Goal: Register for event/course

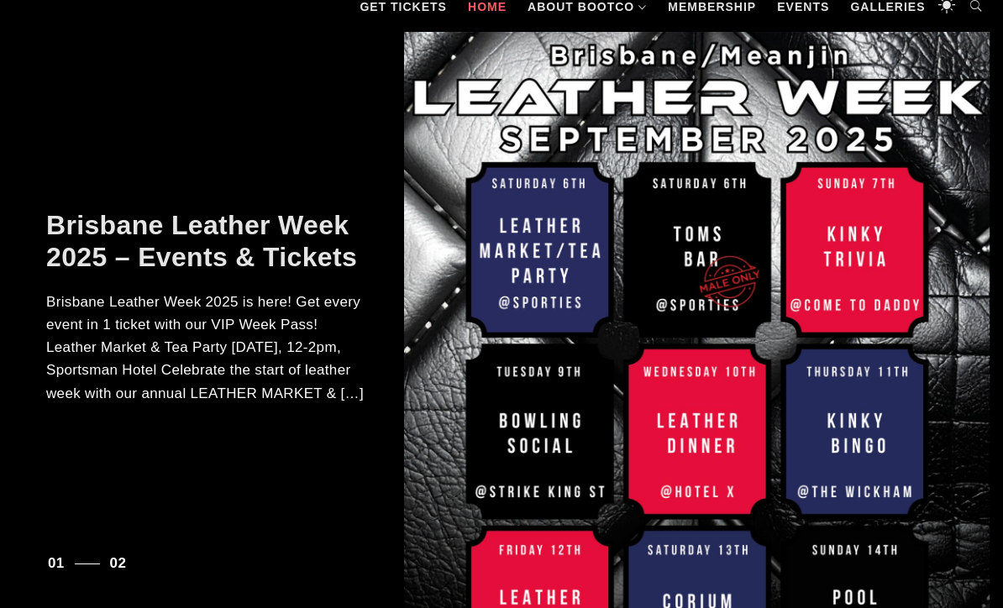
scroll to position [269, 0]
click at [84, 360] on p "Brisbane Leather Week 2025 is here! Get every event in 1 ticket with our VIP We…" at bounding box center [208, 348] width 324 height 114
click at [875, 442] on div at bounding box center [697, 326] width 586 height 588
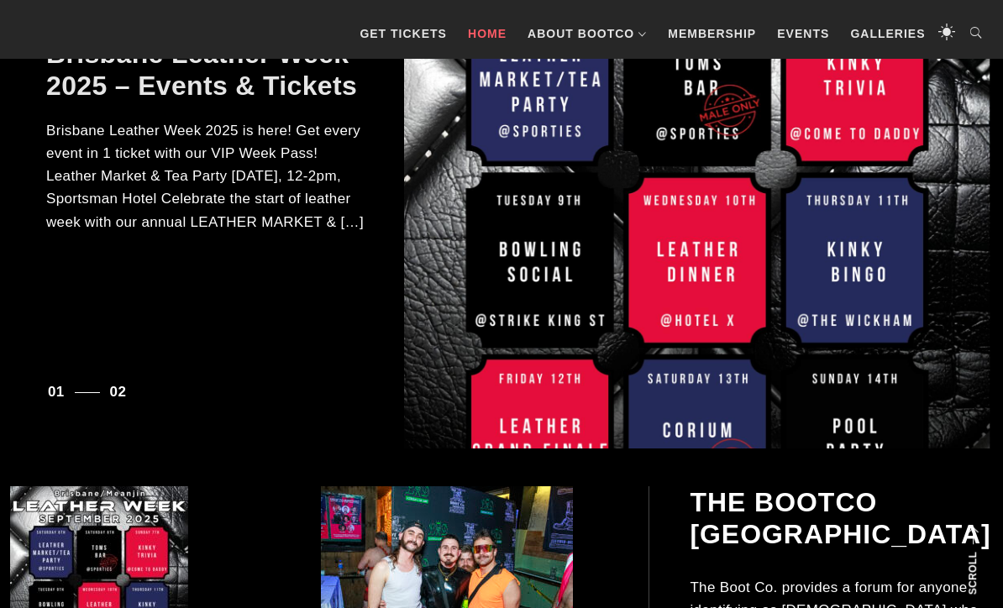
click at [859, 365] on div at bounding box center [697, 155] width 586 height 588
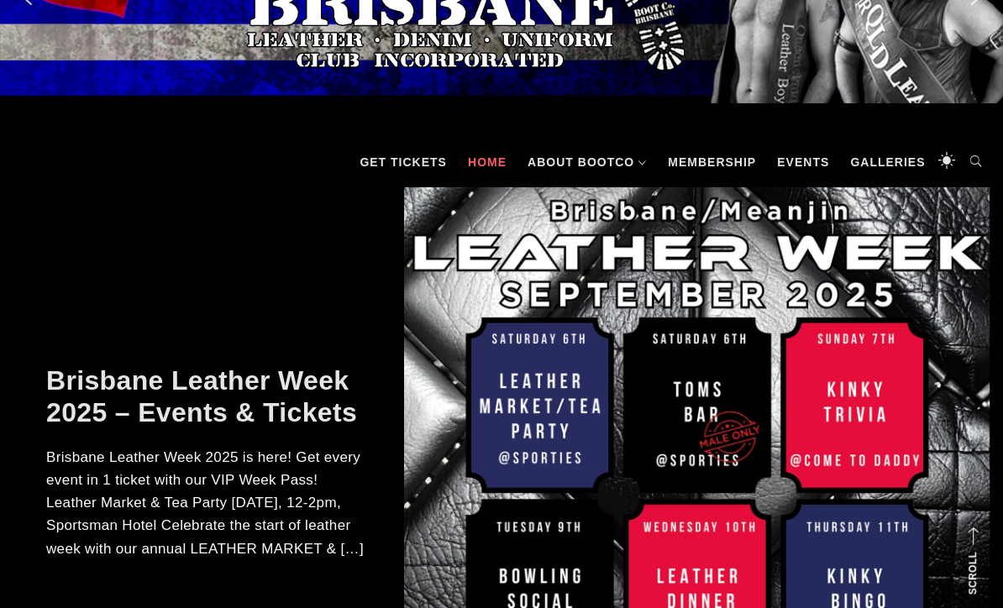
scroll to position [0, 0]
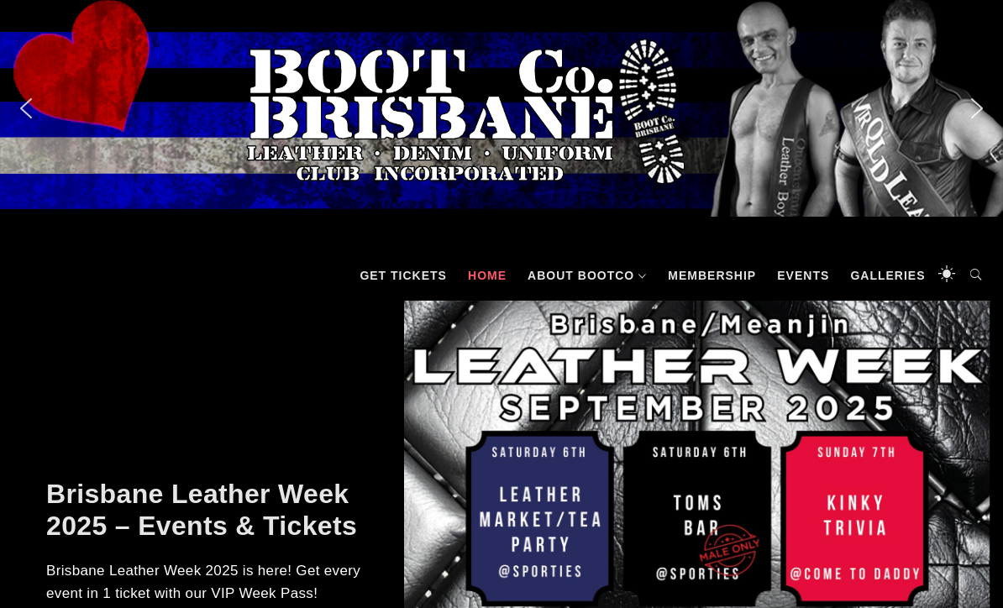
click at [839, 367] on div at bounding box center [697, 595] width 586 height 588
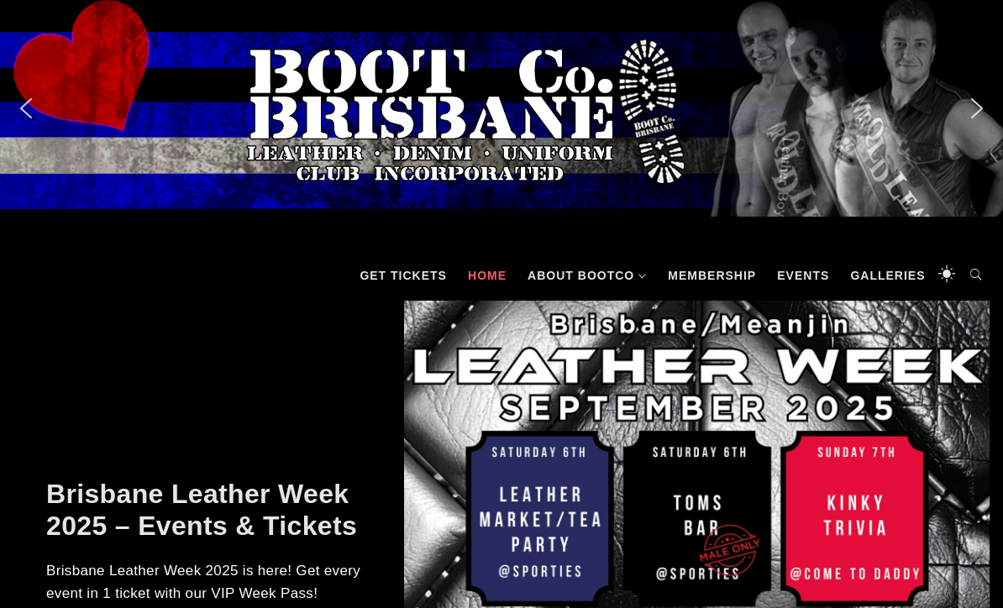
click at [838, 367] on div at bounding box center [697, 595] width 586 height 588
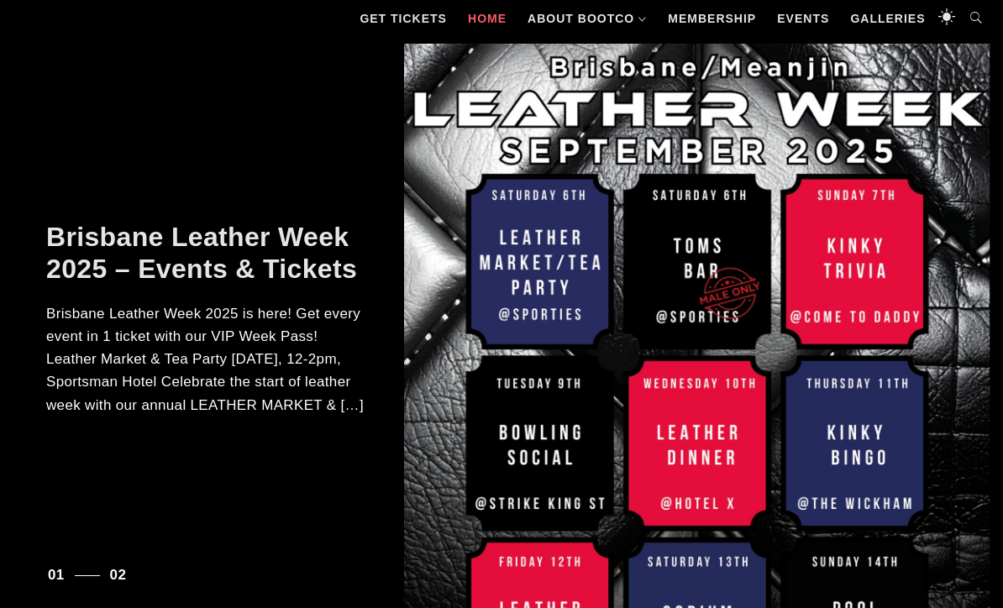
scroll to position [303, 0]
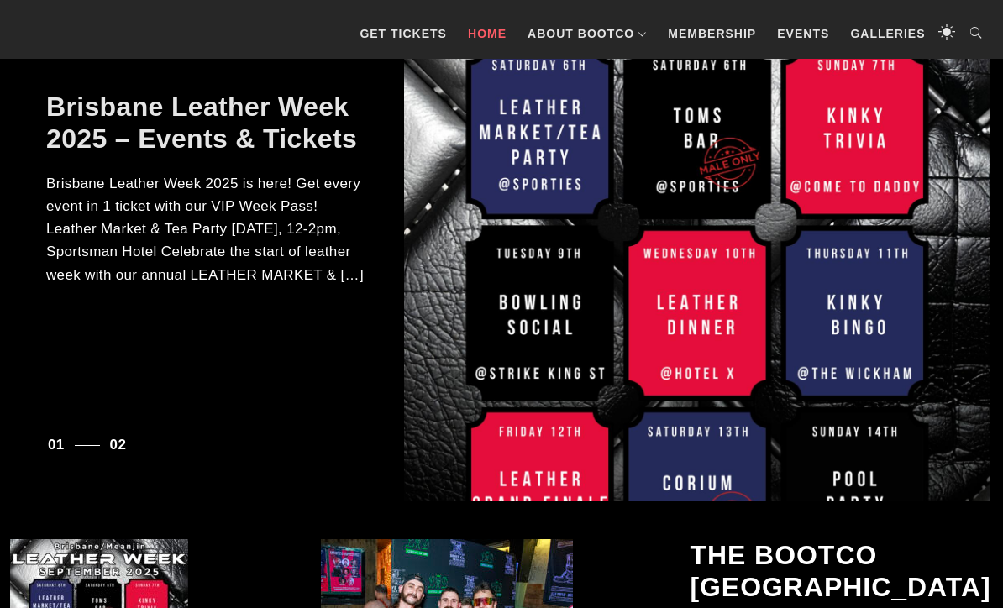
click at [118, 275] on p "Brisbane Leather Week 2025 is here! Get every event in 1 ticket with our VIP We…" at bounding box center [208, 229] width 324 height 114
click at [345, 272] on p "Brisbane Leather Week 2025 is here! Get every event in 1 ticket with our VIP We…" at bounding box center [208, 229] width 324 height 114
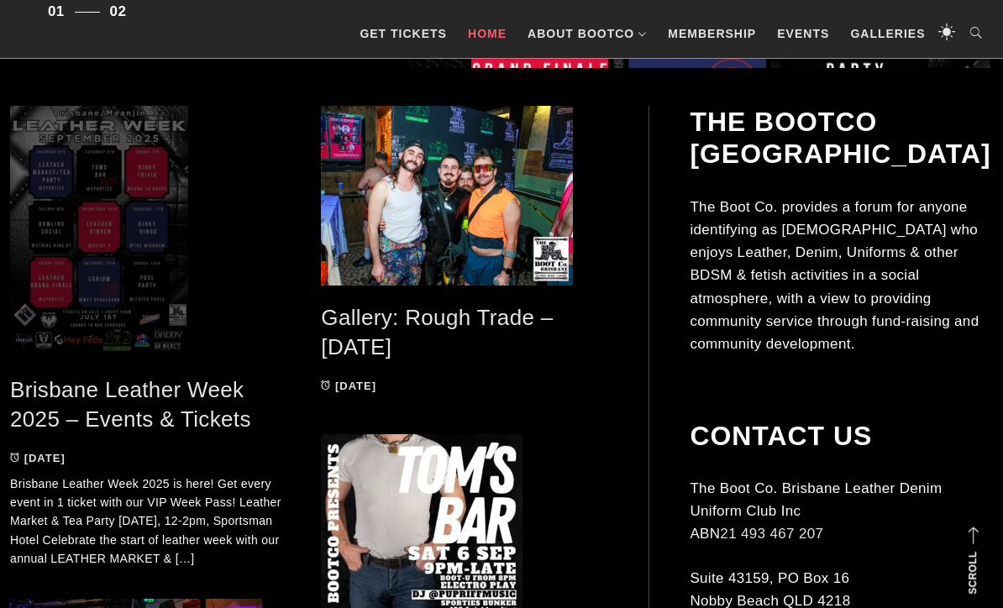
scroll to position [743, 0]
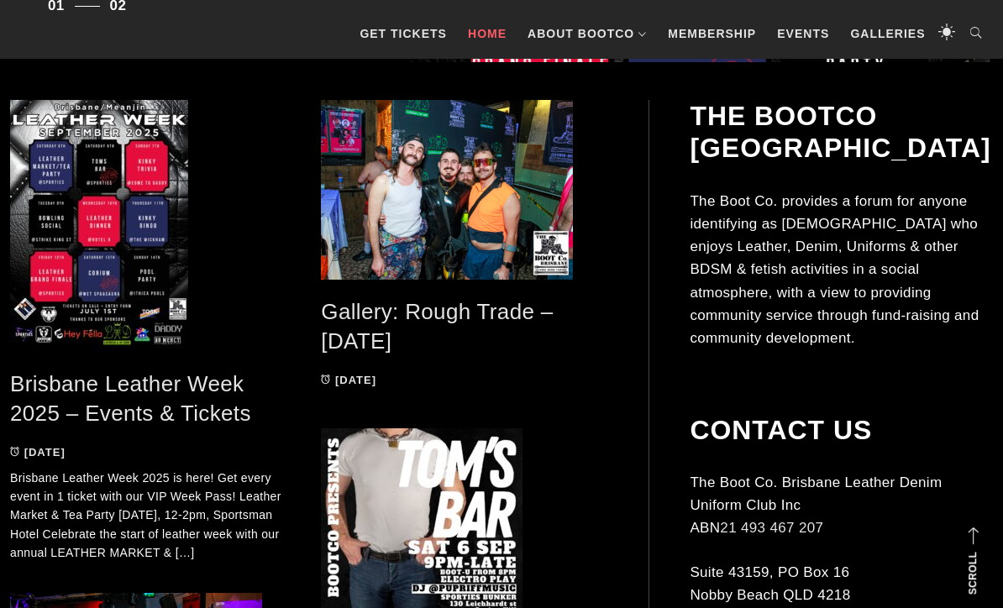
click at [50, 411] on link "Brisbane Leather Week 2025 – Events & Tickets" at bounding box center [130, 398] width 241 height 55
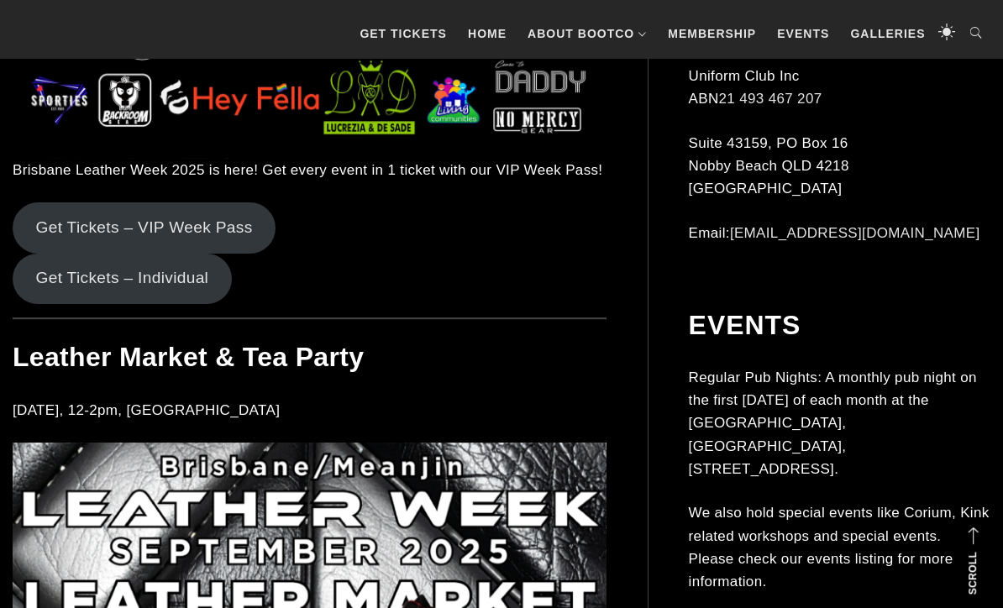
click at [50, 283] on link "Get Tickets – Individual" at bounding box center [122, 279] width 219 height 50
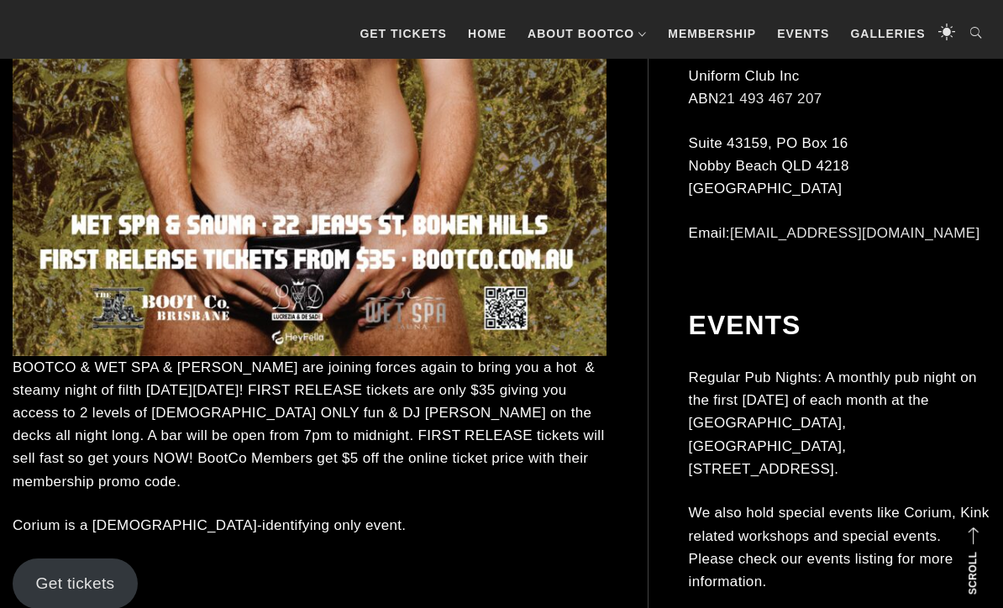
scroll to position [9370, 0]
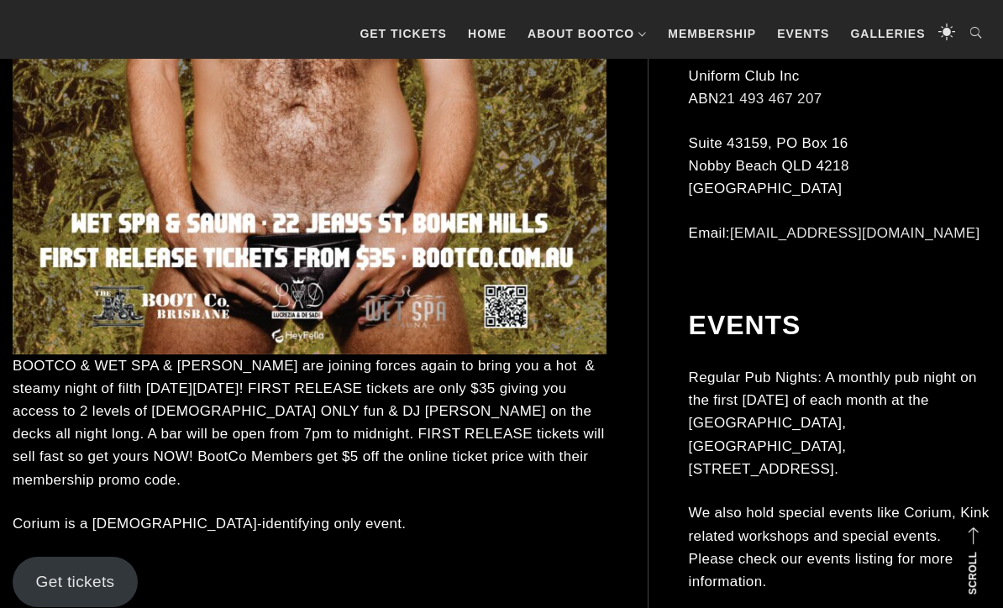
click at [59, 557] on link "Get tickets" at bounding box center [75, 582] width 125 height 50
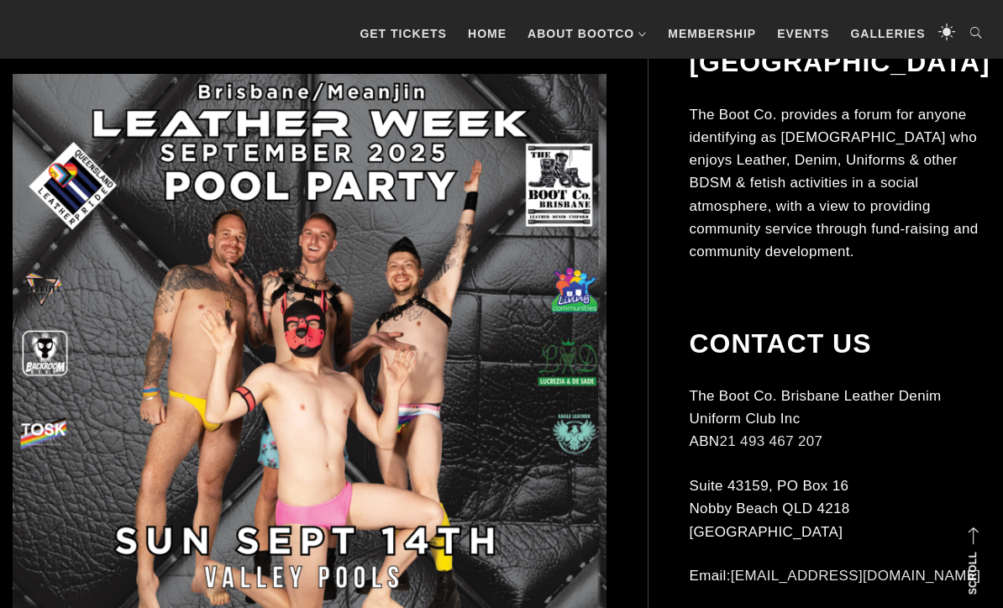
scroll to position [10042, 0]
